Goal: Information Seeking & Learning: Find specific fact

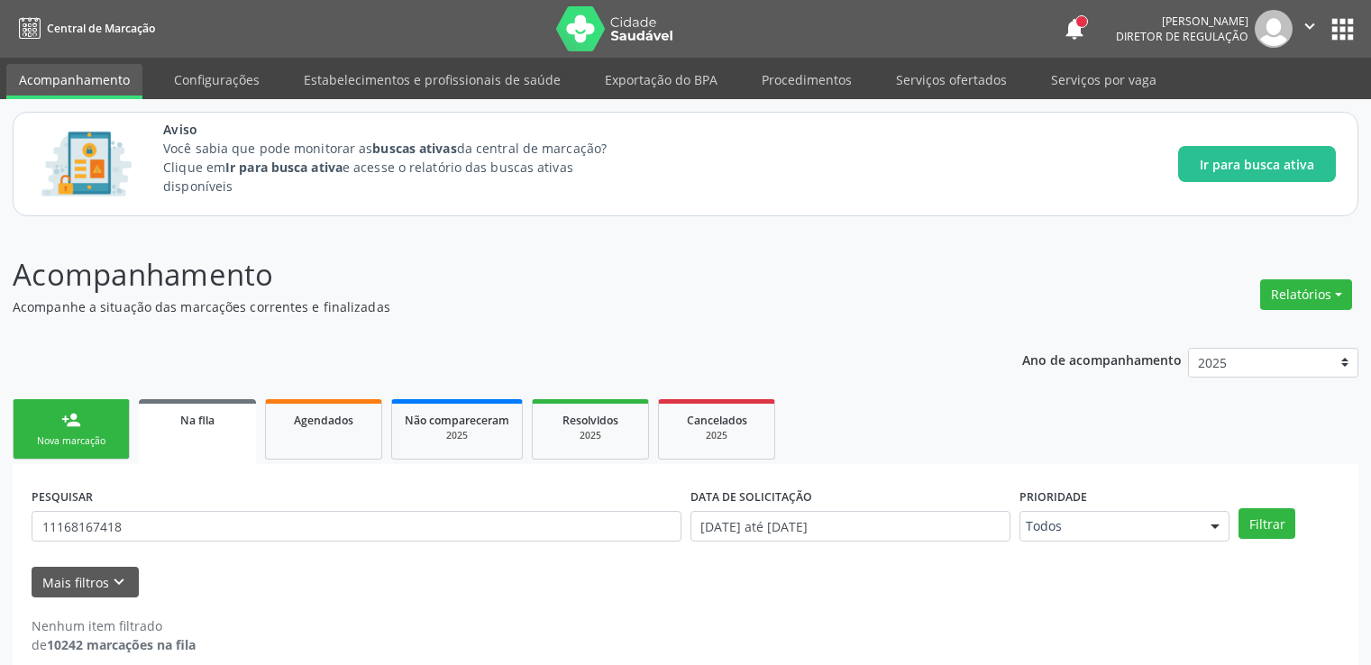
scroll to position [20, 0]
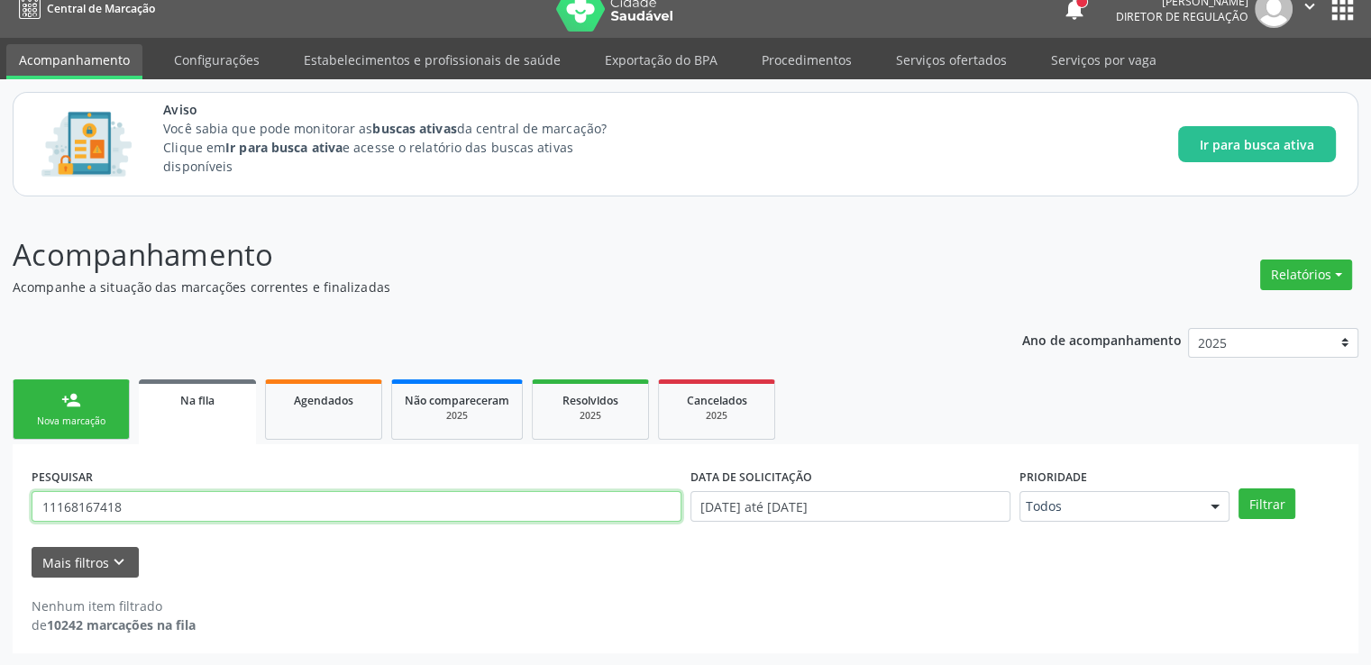
drag, startPoint x: 160, startPoint y: 504, endPoint x: 5, endPoint y: 498, distance: 155.1
click at [8, 497] on div "Acompanhamento Acompanhe a situação das marcações correntes e finalizadas Relat…" at bounding box center [685, 437] width 1371 height 457
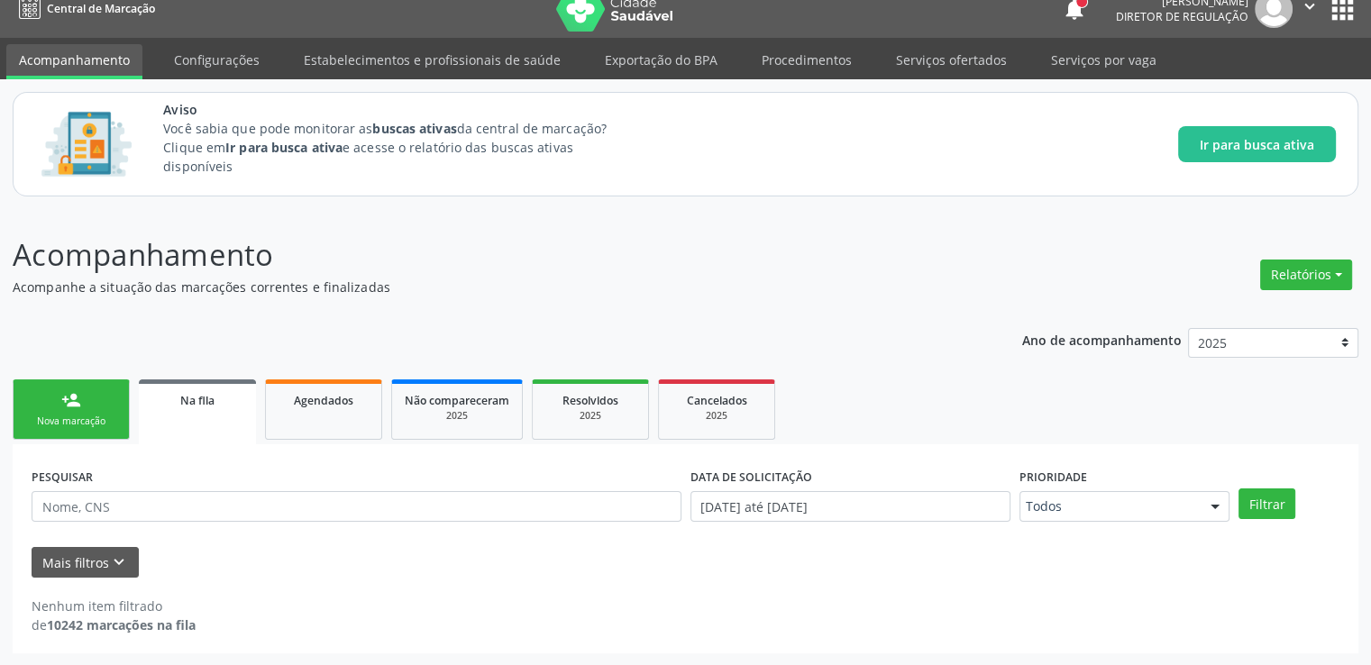
click at [363, 597] on div "Nenhum item filtrado de 10242 marcações na fila" at bounding box center [685, 616] width 1307 height 38
click at [717, 287] on p "Acompanhe a situação das marcações correntes e finalizadas" at bounding box center [484, 287] width 942 height 19
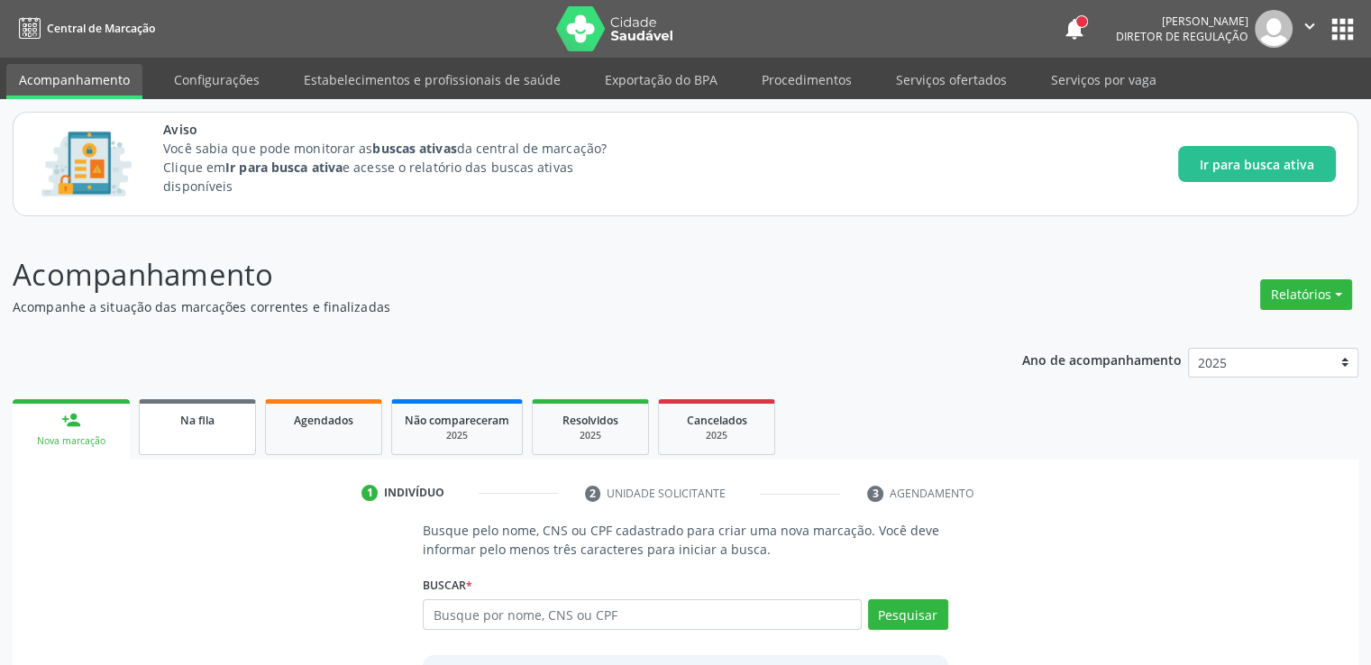
click at [188, 422] on span "Na fila" at bounding box center [197, 420] width 34 height 15
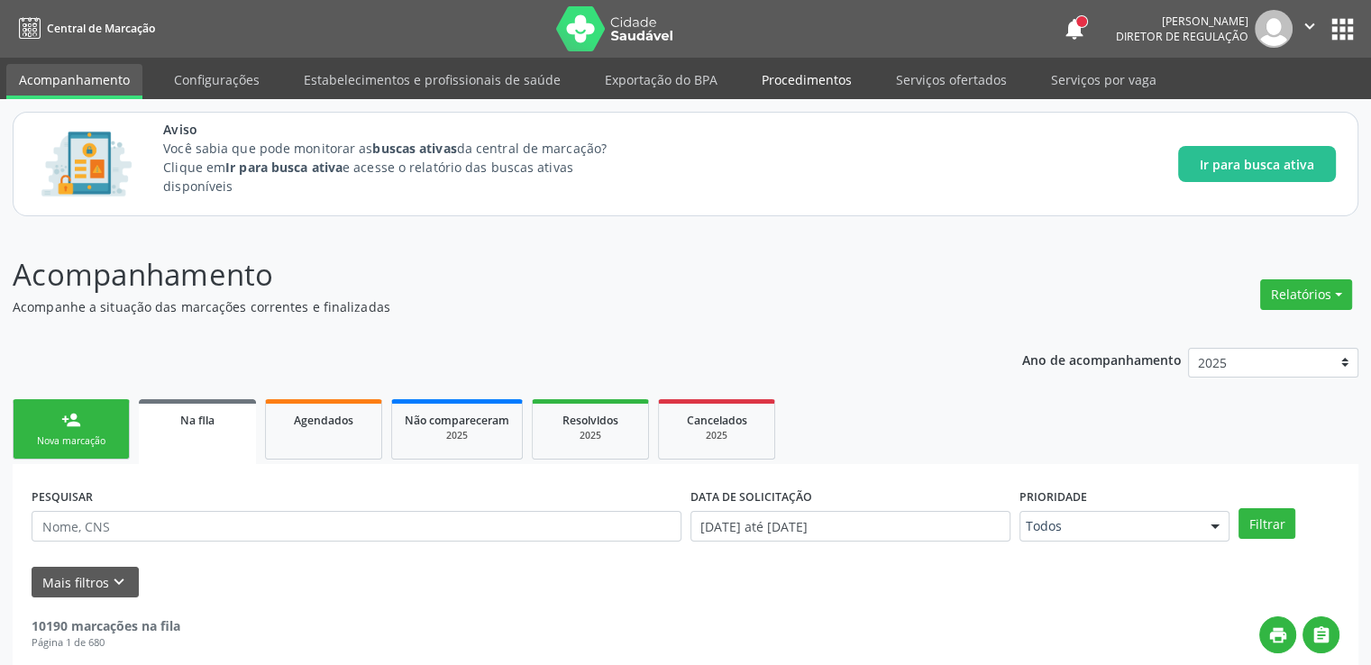
click at [804, 77] on link "Procedimentos" at bounding box center [806, 80] width 115 height 32
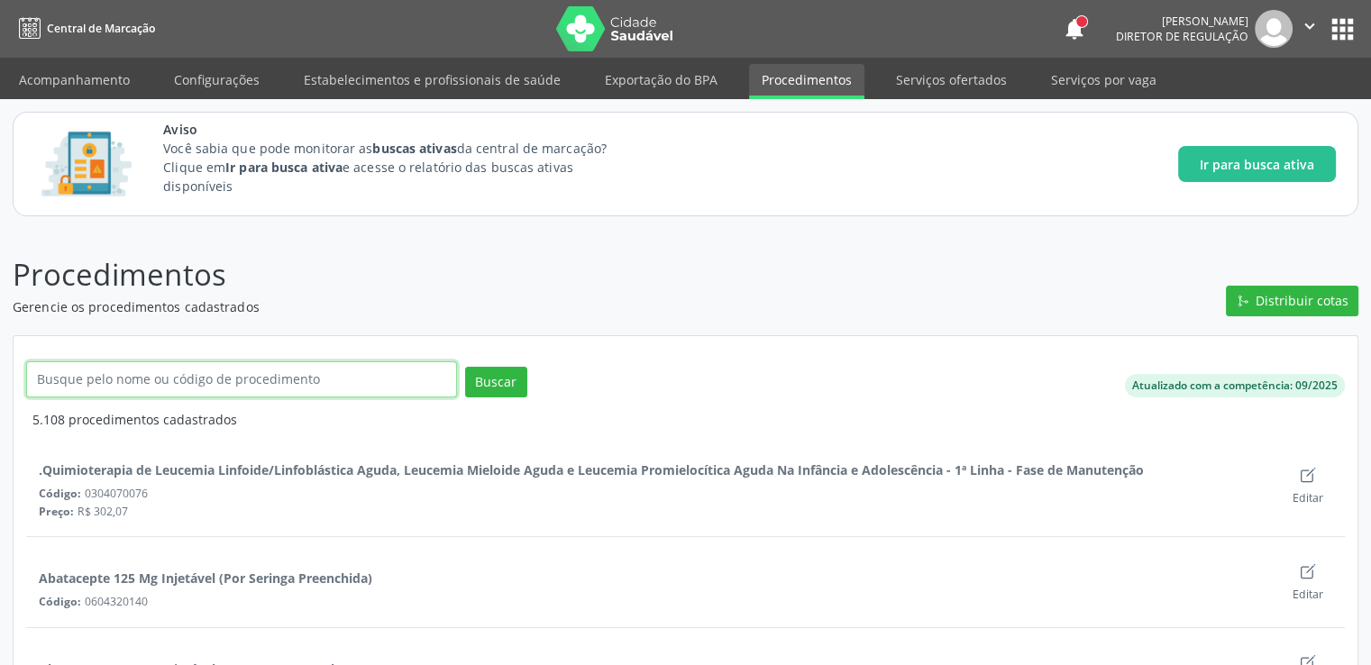
click at [202, 379] on input "text" at bounding box center [241, 379] width 431 height 36
type input "coleta"
click button "Buscar" at bounding box center [496, 382] width 62 height 31
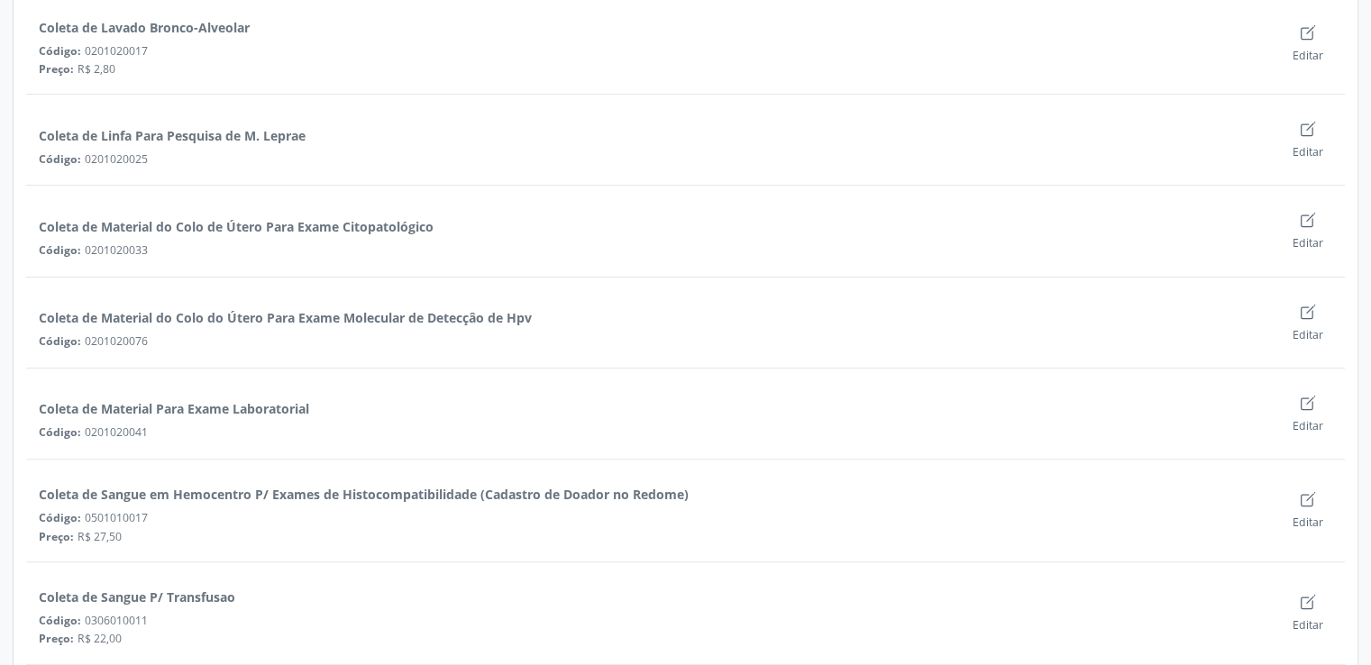
scroll to position [451, 0]
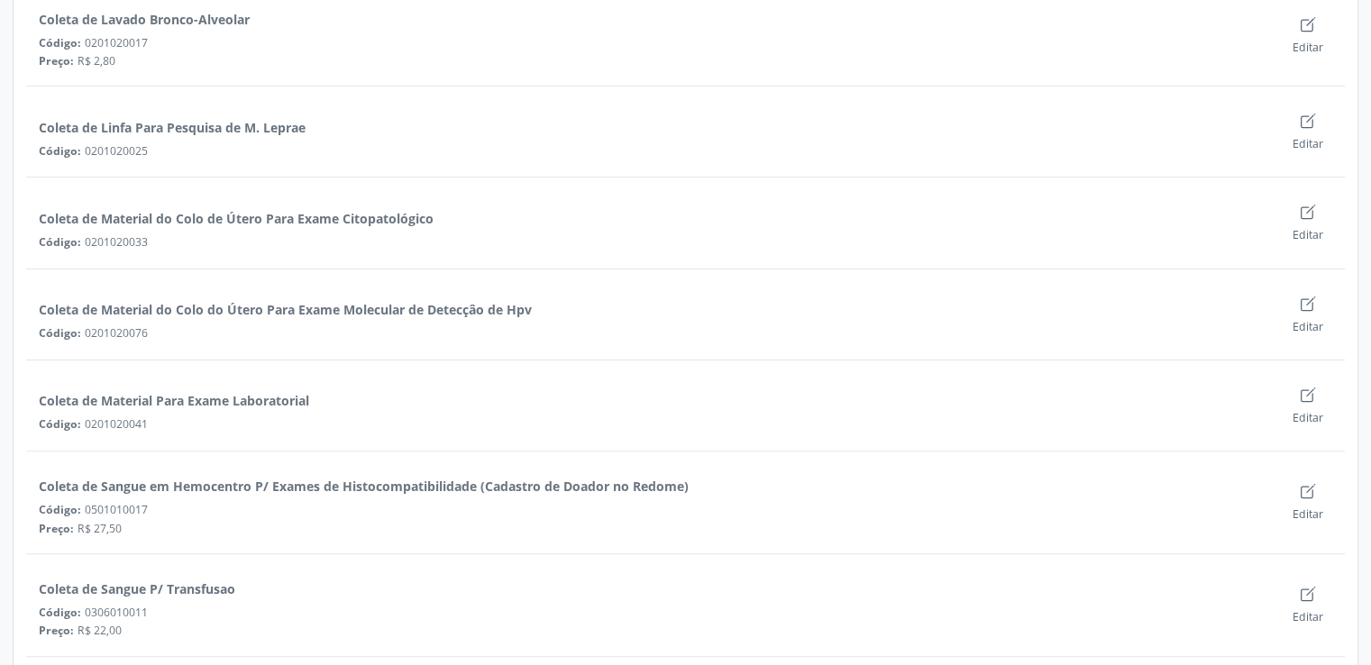
click at [41, 403] on div "Coleta de Material Para Exame Laboratorial" at bounding box center [174, 400] width 270 height 19
drag, startPoint x: 41, startPoint y: 403, endPoint x: 305, endPoint y: 397, distance: 264.1
click at [305, 397] on div "Coleta de Material Para Exame Laboratorial" at bounding box center [174, 400] width 270 height 19
copy div "Coleta de Material Para Exame Laboratorial"
